Goal: Navigation & Orientation: Go to known website

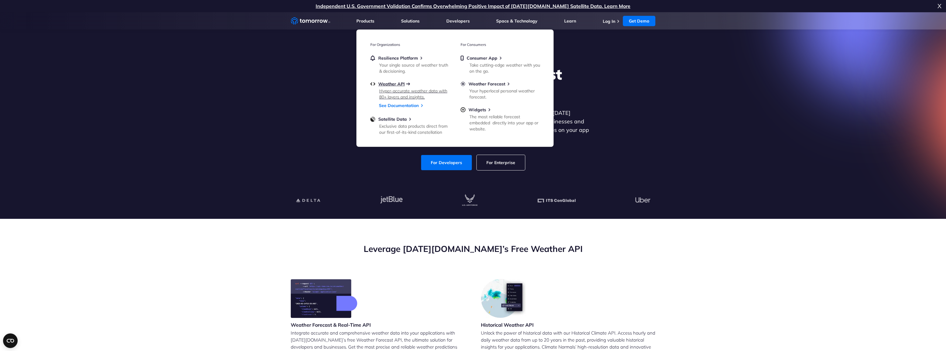
click at [395, 84] on span "Weather API" at bounding box center [391, 83] width 26 height 5
click at [393, 128] on div "Exclusive data products direct from our first-of-its-kind constellation" at bounding box center [414, 129] width 71 height 12
click at [388, 89] on div "Hyper-accurate weather data with 80+ layers and insights." at bounding box center [414, 94] width 71 height 12
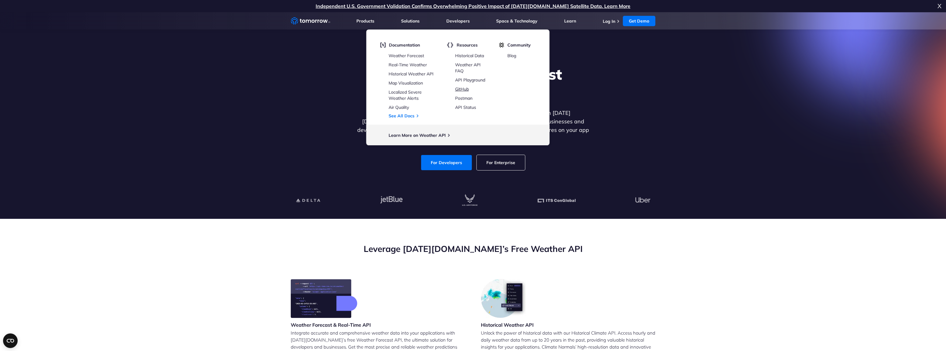
click at [469, 88] on link "GitHub" at bounding box center [462, 88] width 14 height 5
